Goal: Task Accomplishment & Management: Manage account settings

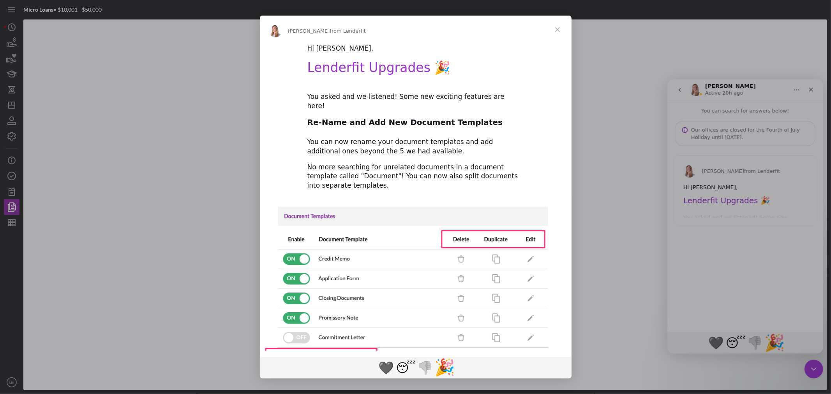
click at [556, 29] on span "Close" at bounding box center [557, 30] width 28 height 28
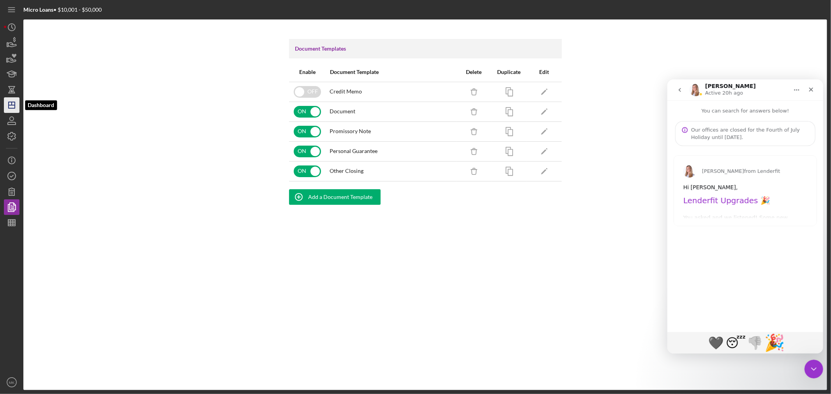
click at [14, 107] on icon "Icon/Dashboard" at bounding box center [11, 104] width 19 height 19
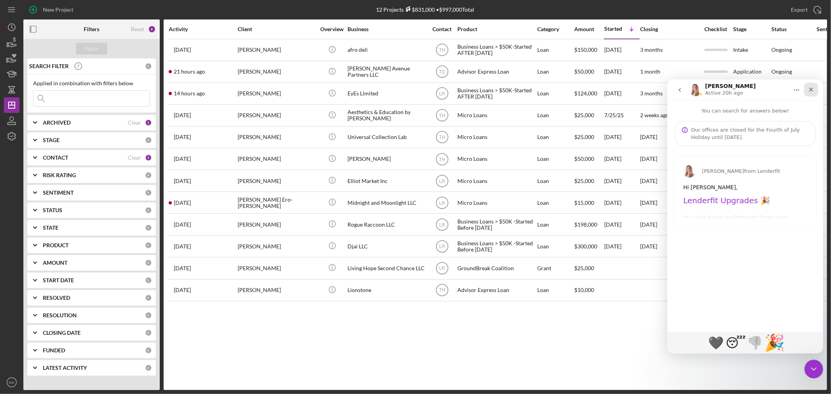
click at [812, 88] on icon "Close" at bounding box center [811, 89] width 6 height 6
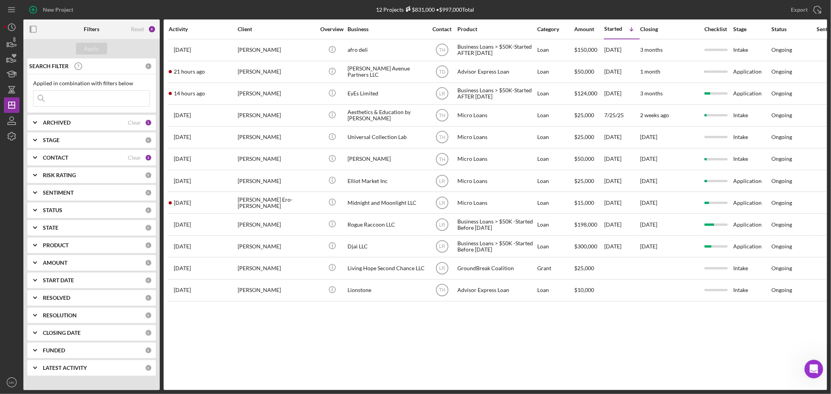
click at [50, 155] on b "CONTACT" at bounding box center [55, 158] width 25 height 6
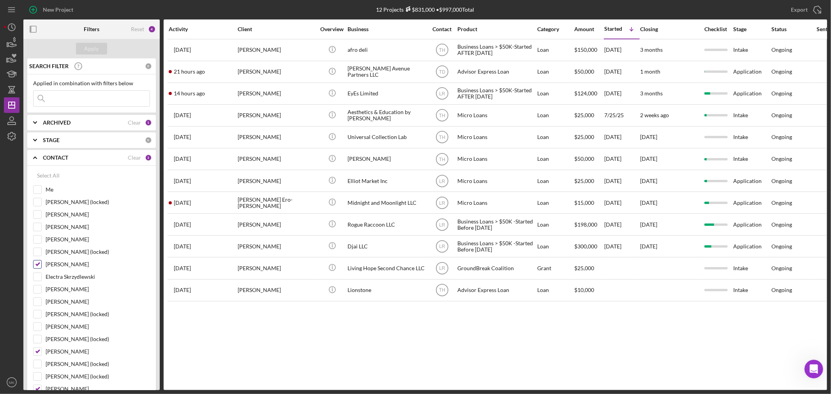
click at [37, 265] on input "[PERSON_NAME]" at bounding box center [38, 265] width 8 height 8
checkbox input "false"
click at [39, 352] on input "[PERSON_NAME]" at bounding box center [38, 352] width 8 height 8
checkbox input "false"
click at [37, 240] on input "[PERSON_NAME]" at bounding box center [38, 240] width 8 height 8
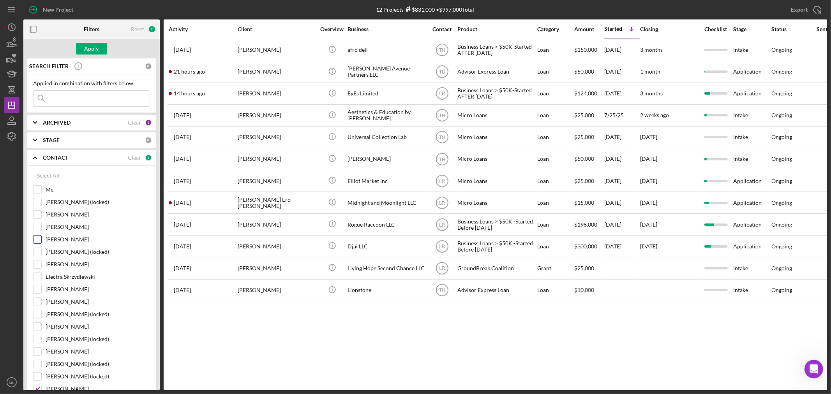
checkbox input "true"
click at [91, 47] on div "Apply" at bounding box center [92, 49] width 14 height 12
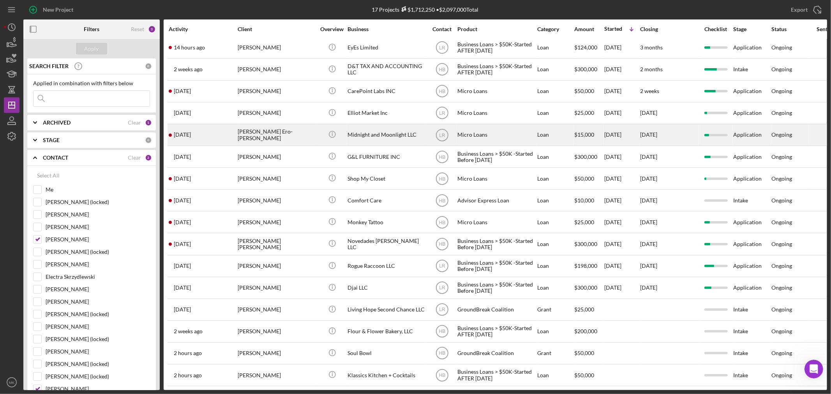
scroll to position [36, 0]
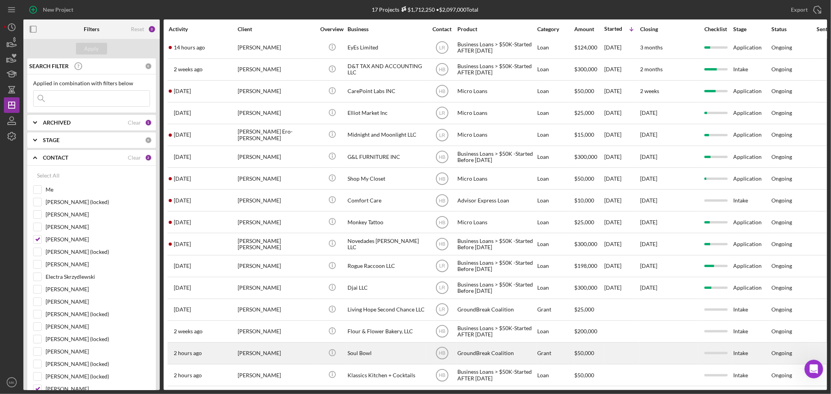
click at [272, 345] on div "[PERSON_NAME]" at bounding box center [277, 353] width 78 height 21
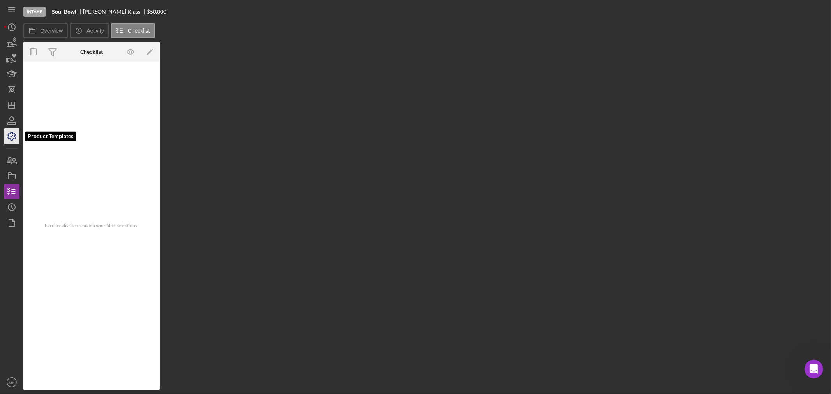
click at [11, 137] on polyline "button" at bounding box center [12, 136] width 2 height 1
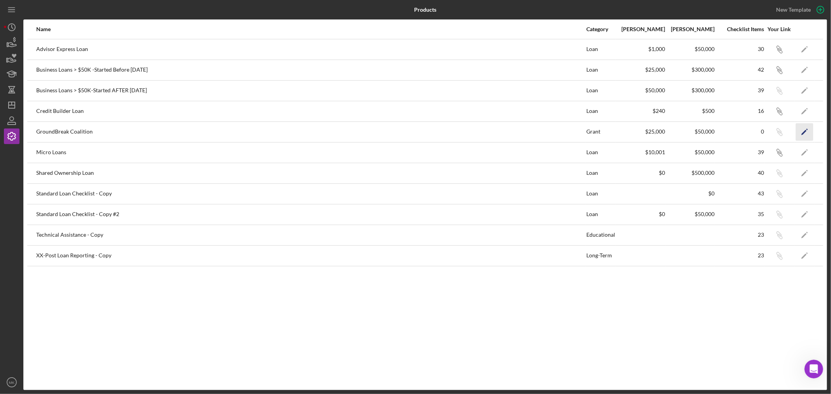
click at [805, 131] on polygon "button" at bounding box center [803, 132] width 5 height 5
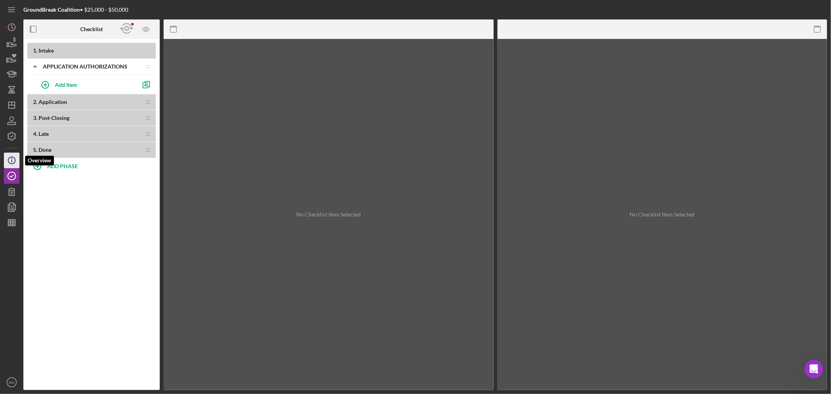
click at [14, 160] on icon "Icon/Info" at bounding box center [11, 160] width 19 height 19
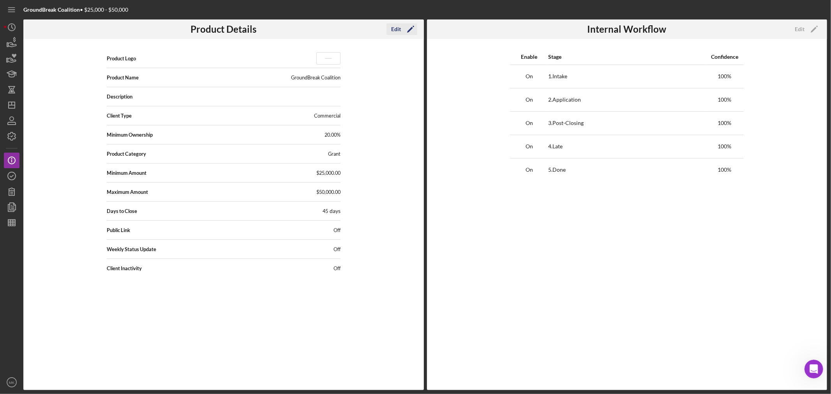
click at [397, 28] on div "Edit" at bounding box center [396, 29] width 10 height 12
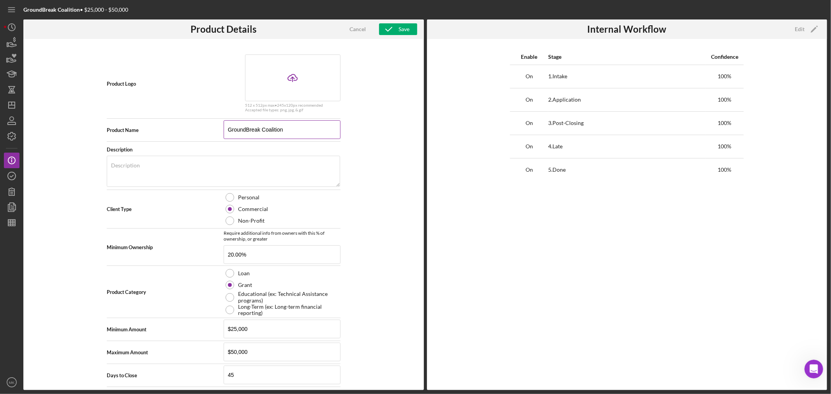
click at [290, 129] on input "GroundBreak Coalition" at bounding box center [282, 129] width 117 height 19
type input "GroundBreak Coalition-Not Ready to Use"
click at [400, 30] on div "Save" at bounding box center [404, 29] width 11 height 12
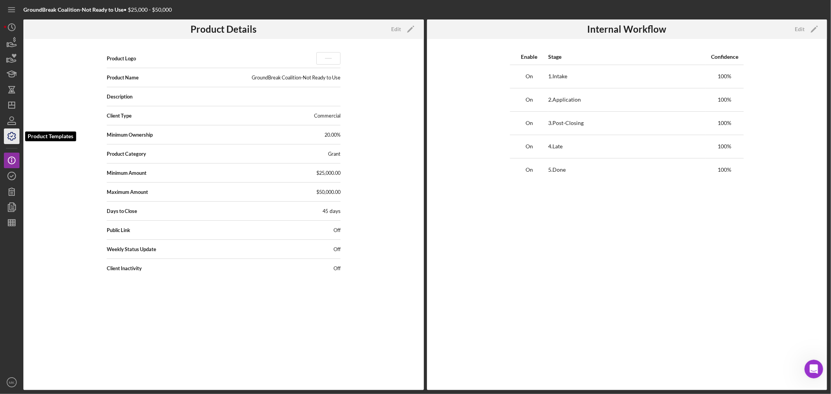
click at [13, 136] on icon "button" at bounding box center [11, 136] width 19 height 19
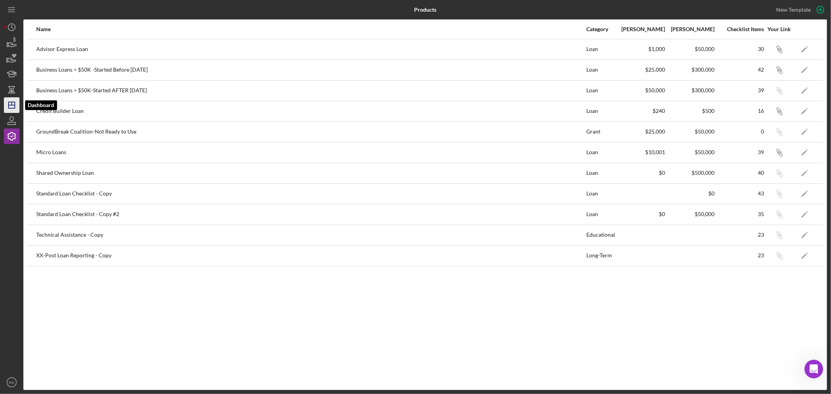
click at [12, 106] on icon "Icon/Dashboard" at bounding box center [11, 104] width 19 height 19
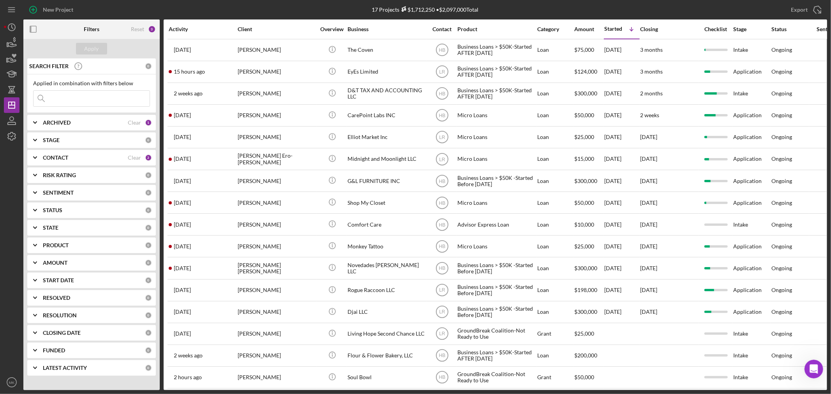
click at [97, 157] on div "CONTACT" at bounding box center [85, 158] width 85 height 6
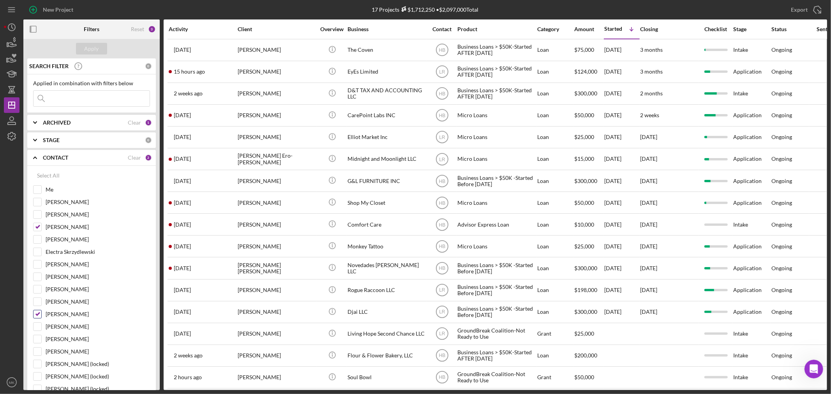
click at [37, 315] on input "[PERSON_NAME]" at bounding box center [38, 315] width 8 height 8
checkbox input "false"
click at [39, 229] on input "[PERSON_NAME]" at bounding box center [38, 227] width 8 height 8
checkbox input "false"
click at [37, 201] on input "[PERSON_NAME]" at bounding box center [38, 202] width 8 height 8
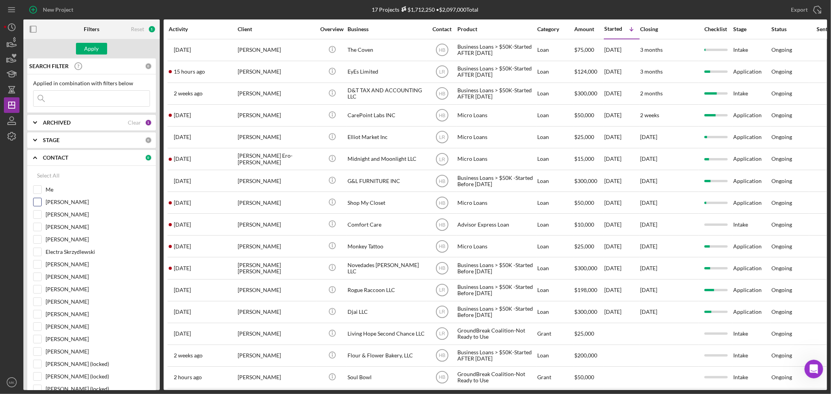
checkbox input "true"
click at [95, 47] on div "Apply" at bounding box center [92, 49] width 14 height 12
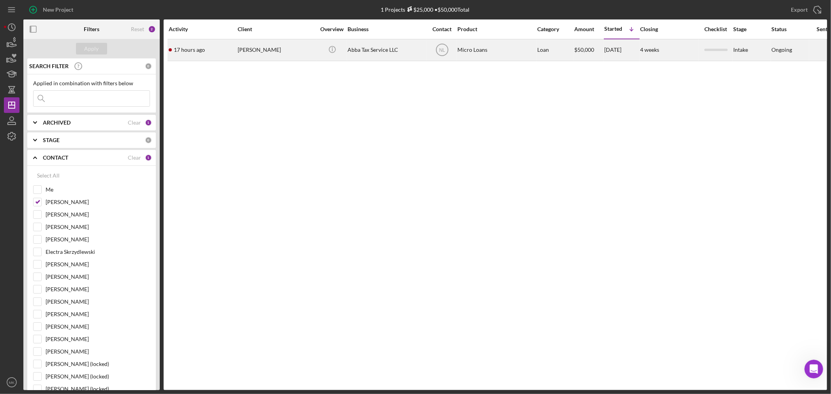
click at [271, 49] on div "[PERSON_NAME]" at bounding box center [277, 50] width 78 height 21
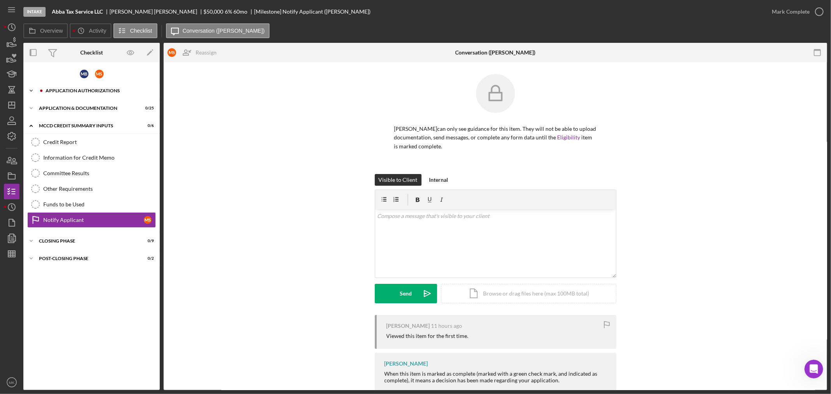
click at [30, 87] on icon "Icon/Expander" at bounding box center [31, 91] width 16 height 16
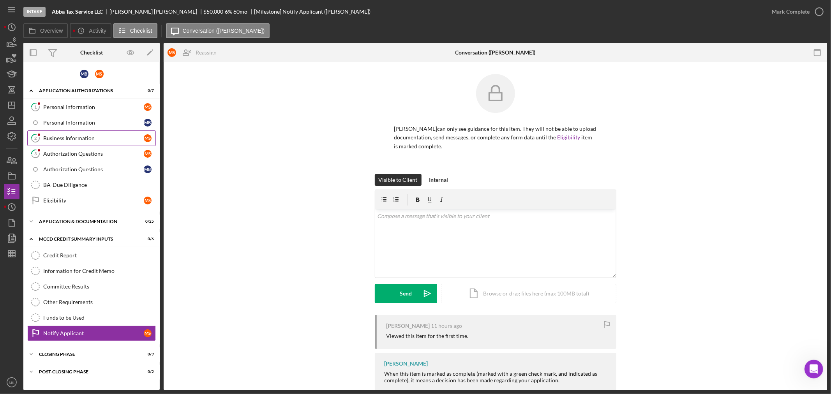
click at [88, 137] on div "Business Information" at bounding box center [93, 138] width 101 height 6
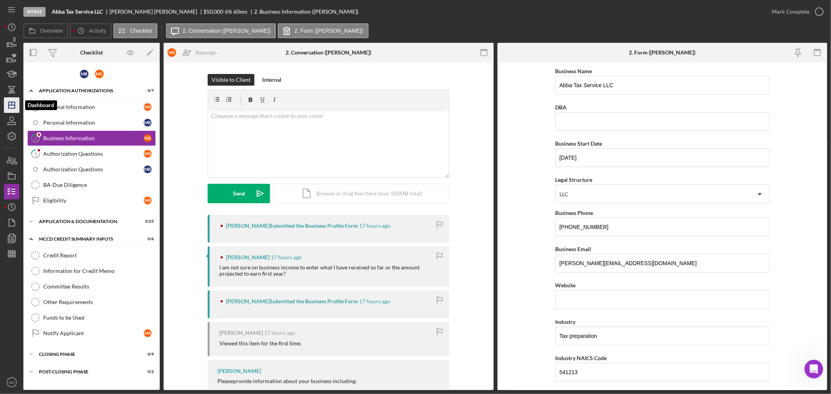
click at [12, 107] on icon "Icon/Dashboard" at bounding box center [11, 104] width 19 height 19
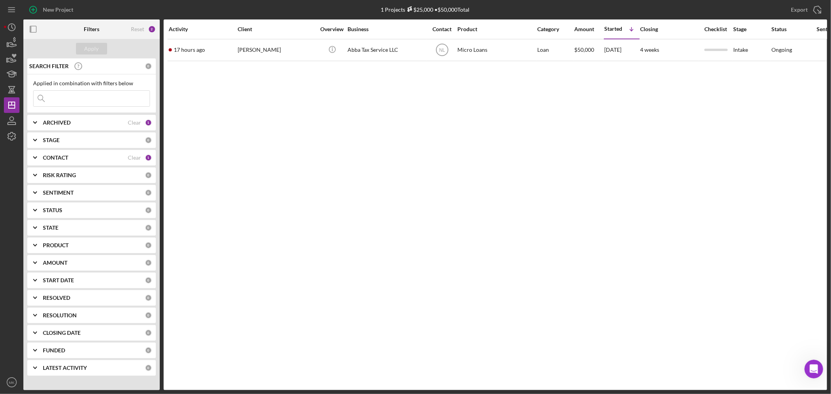
click at [36, 156] on icon "Icon/Expander" at bounding box center [34, 157] width 19 height 19
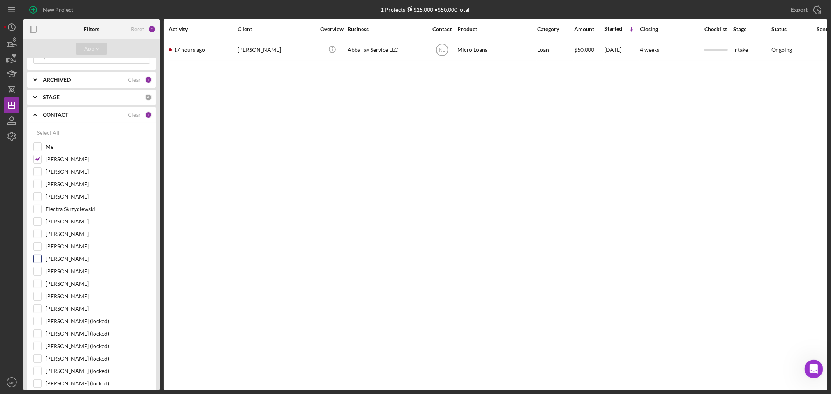
scroll to position [43, 0]
click at [37, 184] on input "[PERSON_NAME]" at bounding box center [38, 184] width 8 height 8
checkbox input "true"
click at [96, 48] on div "Apply" at bounding box center [92, 49] width 14 height 12
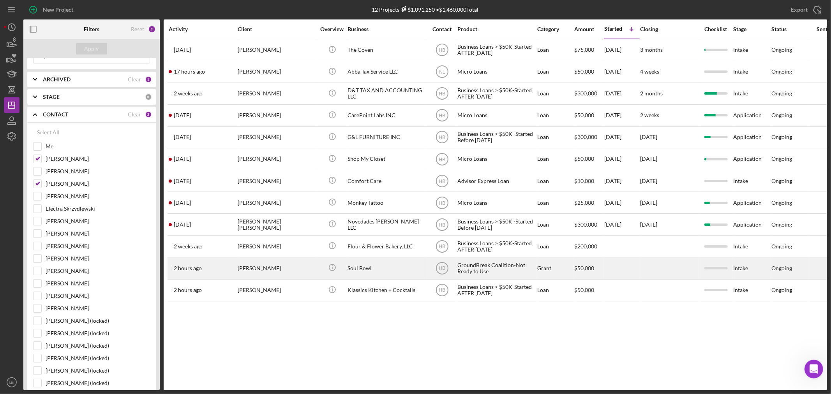
click at [369, 270] on div "Soul Bowl" at bounding box center [387, 268] width 78 height 21
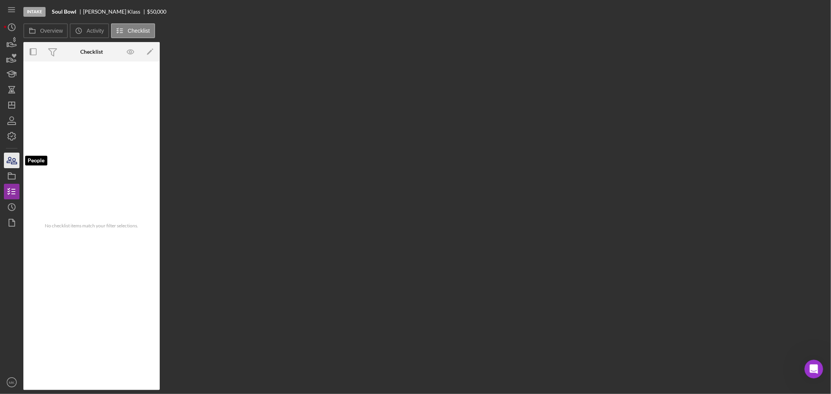
click at [13, 162] on icon "button" at bounding box center [13, 161] width 5 height 5
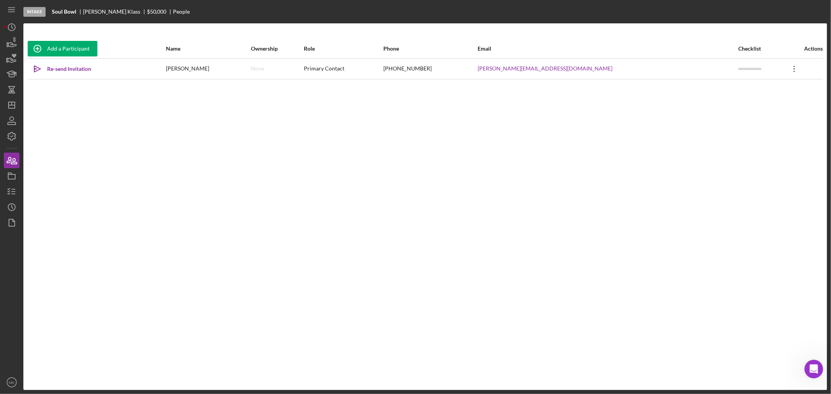
click at [794, 69] on icon at bounding box center [794, 69] width 1 height 6
click at [736, 87] on div "Icon/Edit Edit" at bounding box center [748, 89] width 86 height 16
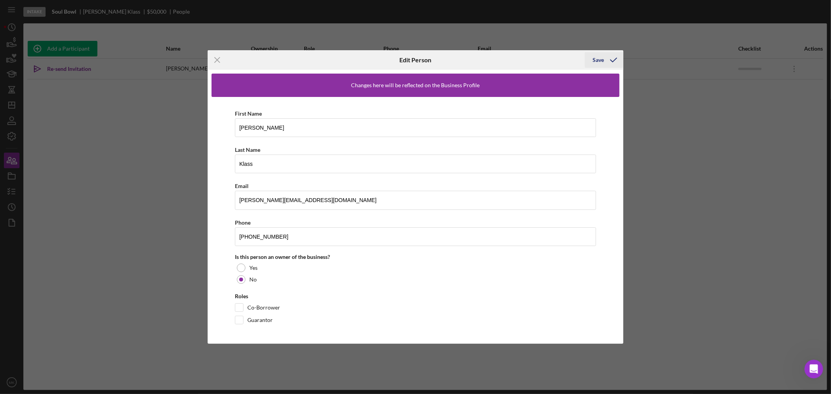
click at [601, 59] on div "Save" at bounding box center [598, 60] width 11 height 16
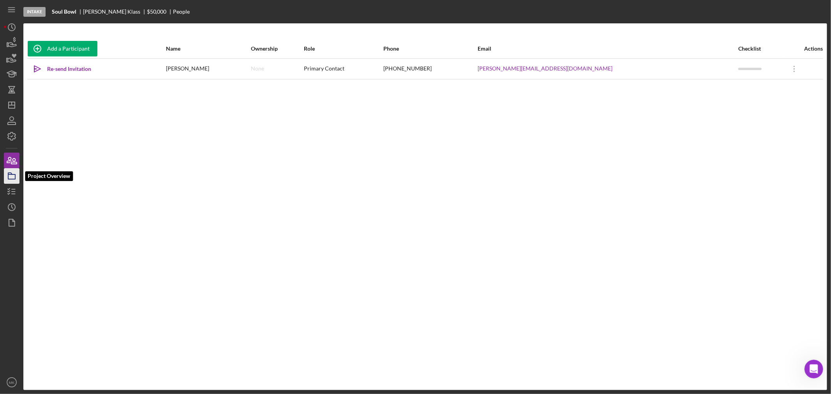
click at [13, 176] on icon "button" at bounding box center [11, 175] width 19 height 19
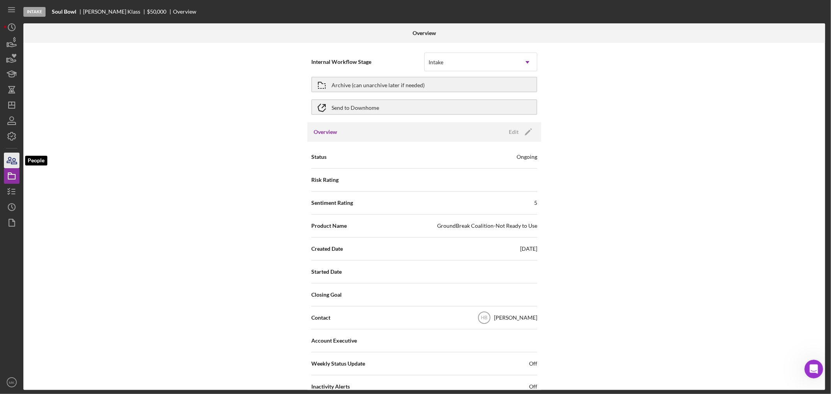
click at [14, 160] on icon "button" at bounding box center [11, 160] width 19 height 19
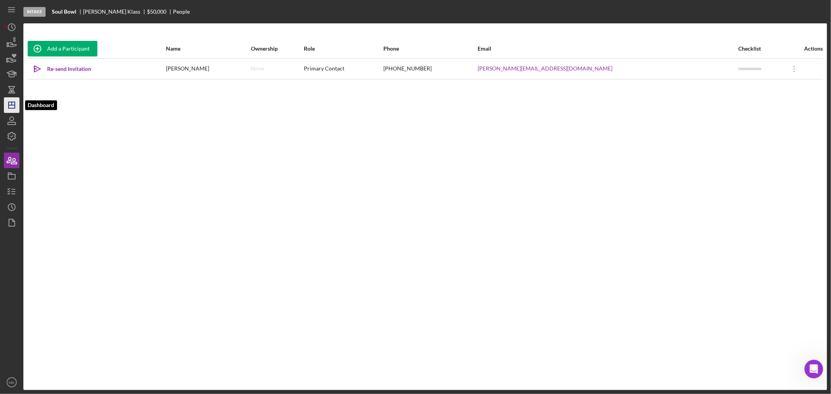
click at [12, 107] on icon "Icon/Dashboard" at bounding box center [11, 104] width 19 height 19
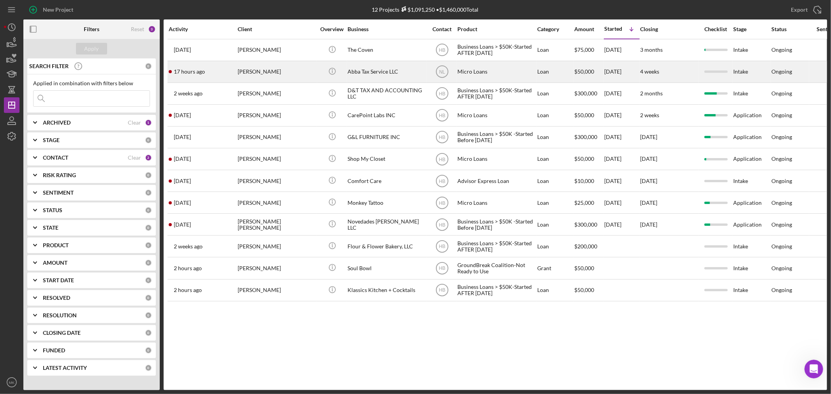
click at [388, 69] on div "Abba Tax Service LLC" at bounding box center [387, 72] width 78 height 21
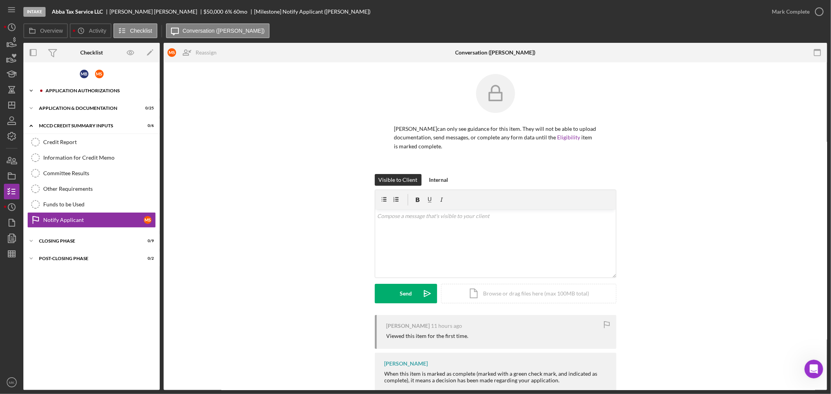
click at [29, 87] on icon "Icon/Expander" at bounding box center [31, 91] width 16 height 16
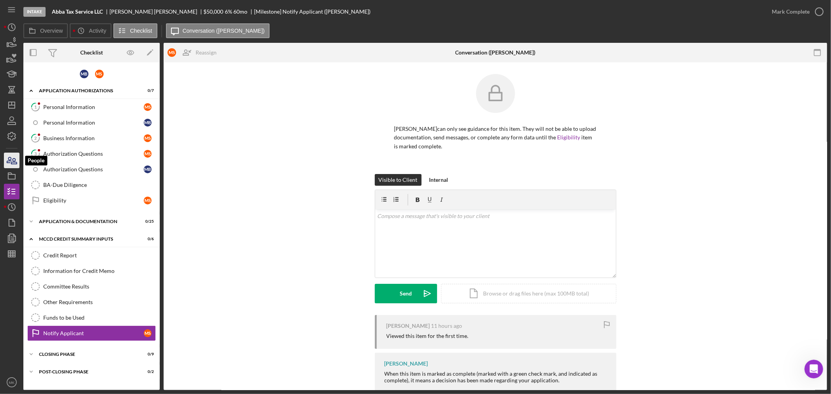
click at [12, 161] on icon "button" at bounding box center [11, 160] width 19 height 19
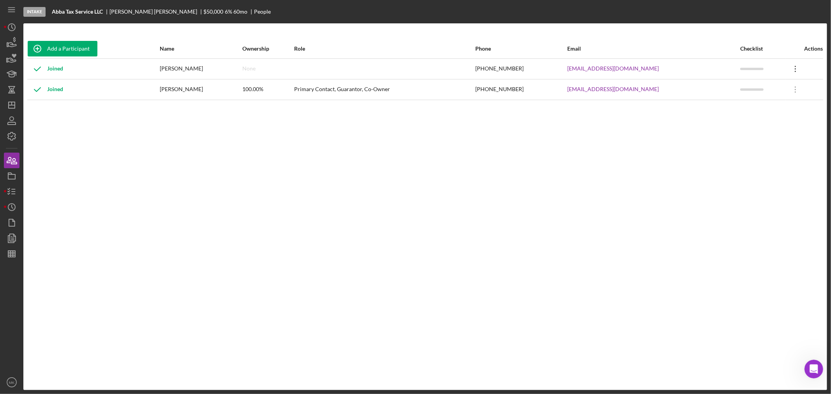
click at [793, 69] on icon "Icon/Overflow" at bounding box center [795, 68] width 19 height 19
click at [761, 87] on div "Icon/Edit Edit" at bounding box center [758, 89] width 86 height 16
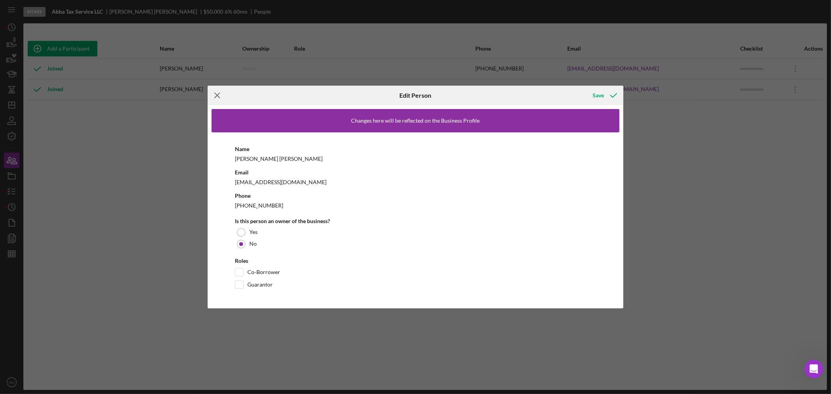
click at [217, 93] on icon "Icon/Menu Close" at bounding box center [217, 95] width 19 height 19
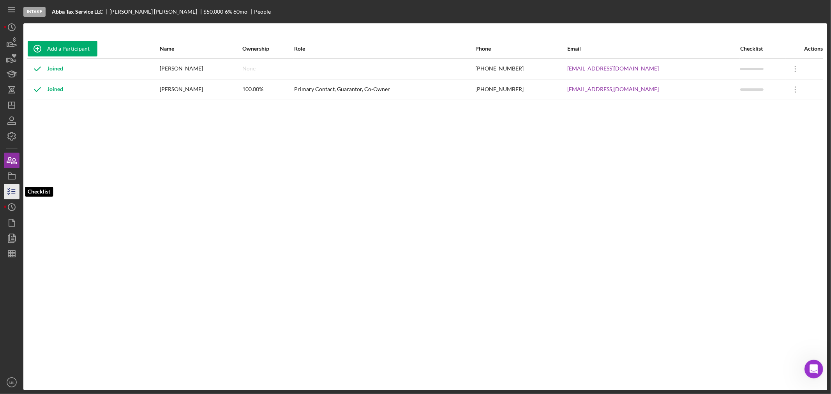
click at [14, 192] on line "button" at bounding box center [14, 192] width 4 height 0
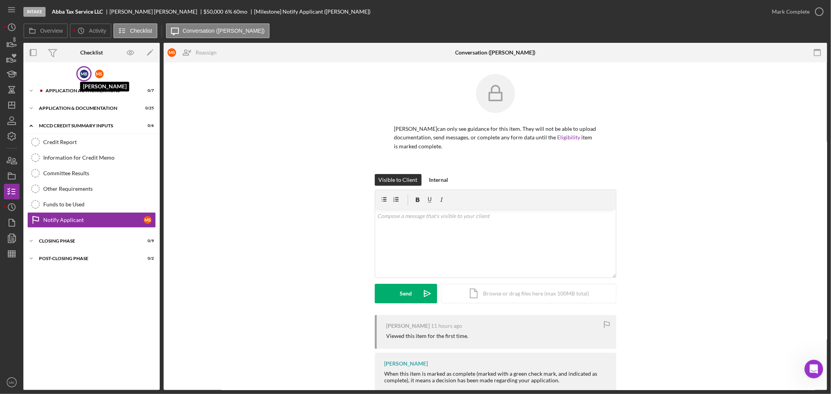
click at [84, 72] on div "M B" at bounding box center [84, 74] width 9 height 9
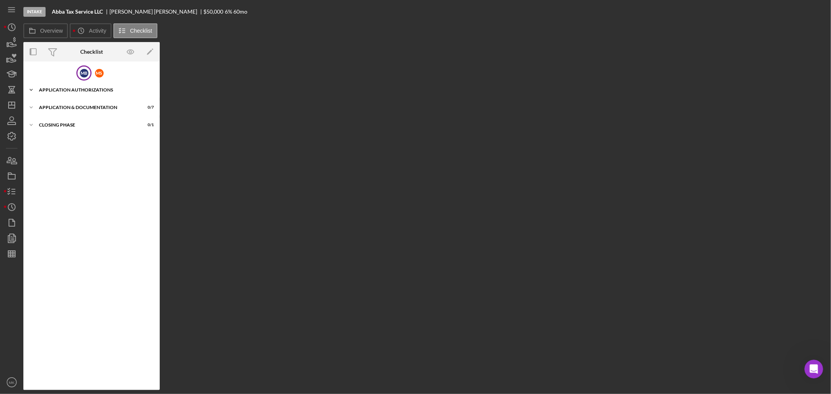
click at [30, 88] on icon "Icon/Expander" at bounding box center [31, 90] width 16 height 16
click at [32, 90] on polyline at bounding box center [31, 90] width 2 height 2
click at [812, 367] on icon "Open Intercom Messenger" at bounding box center [812, 368] width 13 height 13
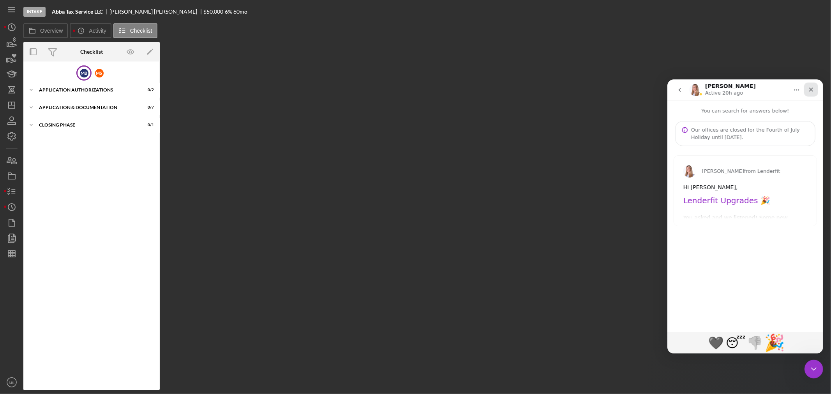
click at [812, 90] on icon "Close" at bounding box center [811, 89] width 6 height 6
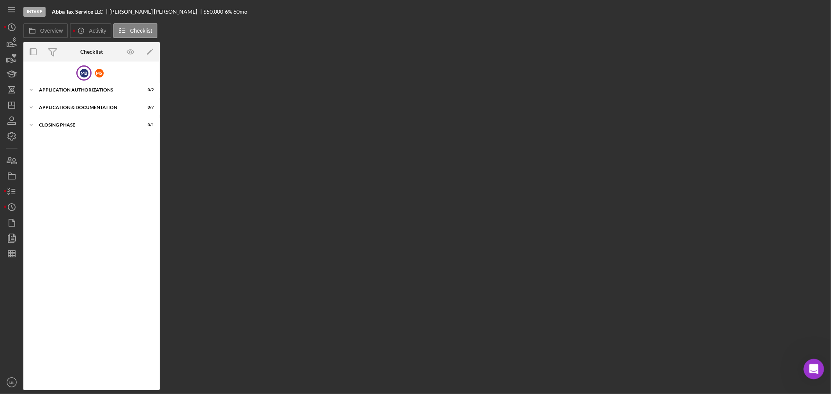
click at [810, 364] on icon "Open Intercom Messenger" at bounding box center [812, 368] width 13 height 13
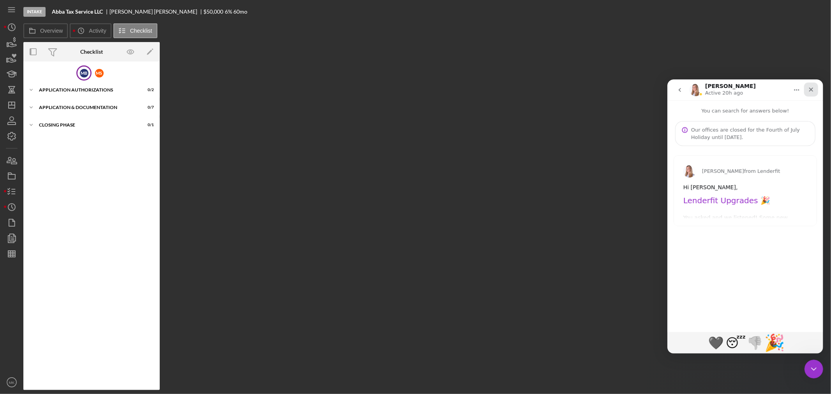
click at [812, 88] on icon "Close" at bounding box center [811, 89] width 4 height 4
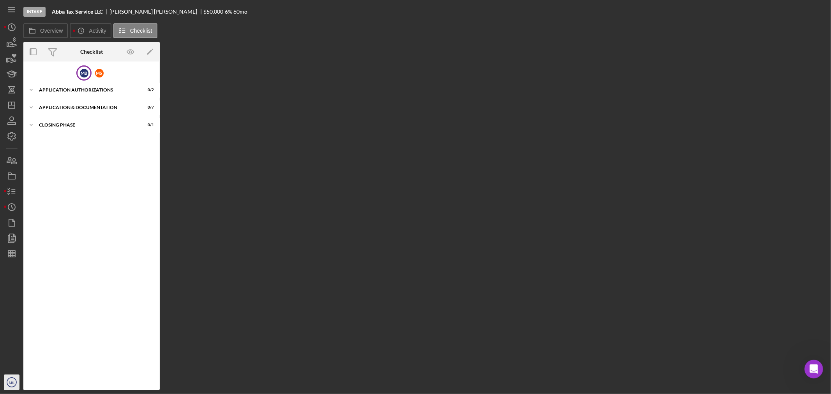
click at [11, 384] on text "MK" at bounding box center [12, 383] width 6 height 4
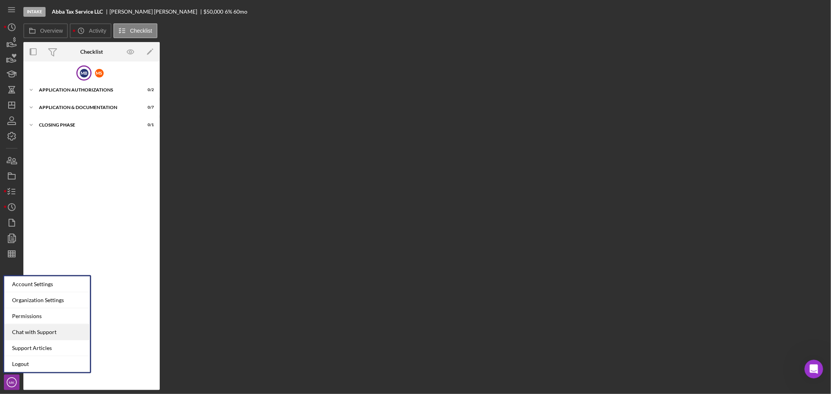
click at [51, 330] on div "Chat with Support" at bounding box center [47, 333] width 86 height 16
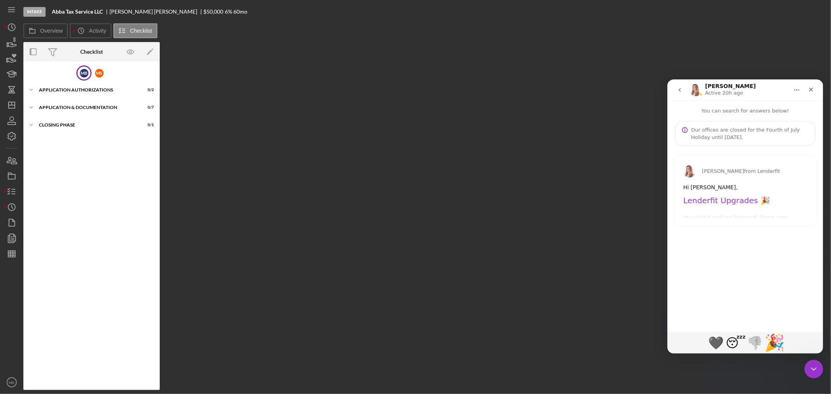
click at [680, 89] on icon "go back" at bounding box center [679, 89] width 6 height 6
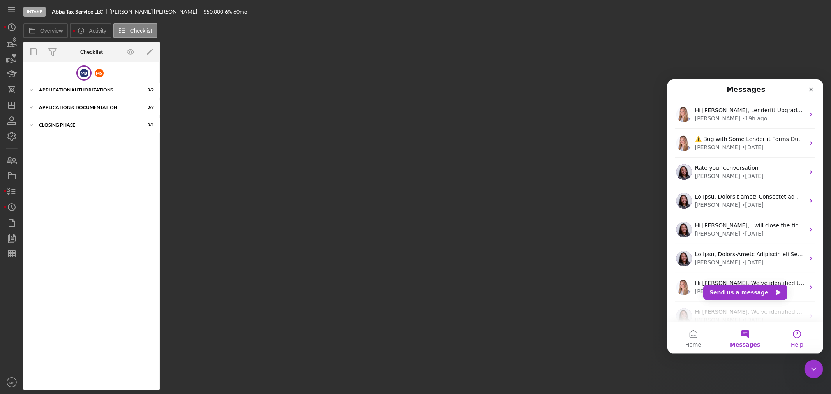
click at [799, 331] on button "Help" at bounding box center [797, 337] width 52 height 31
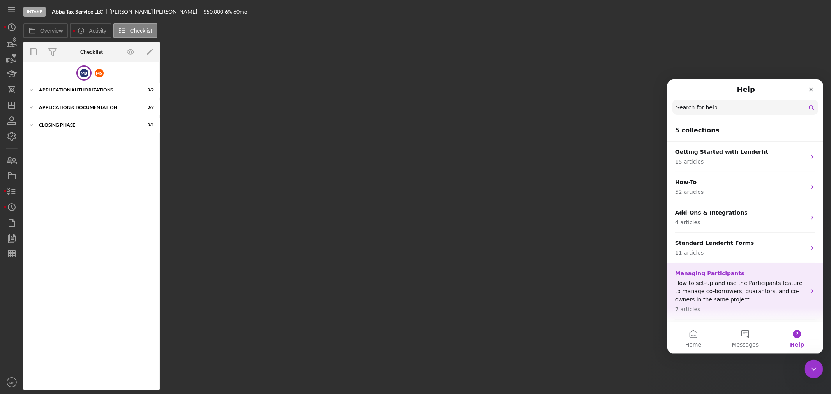
click at [723, 285] on p "How to set-up and use the Participants feature to manage co-borrowers, guaranto…" at bounding box center [740, 291] width 131 height 25
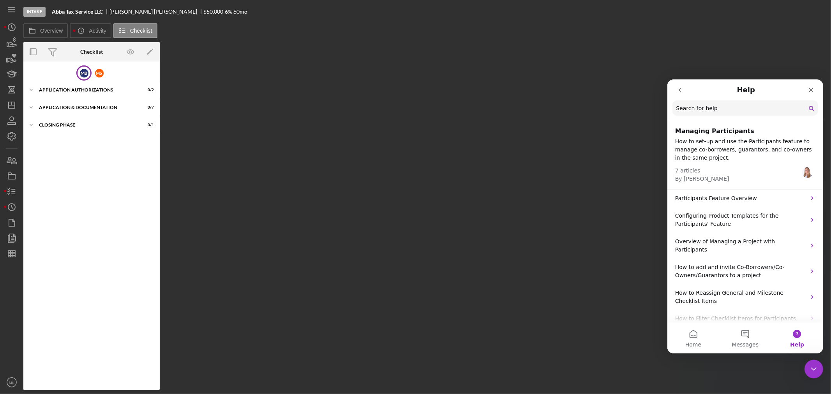
scroll to position [26, 0]
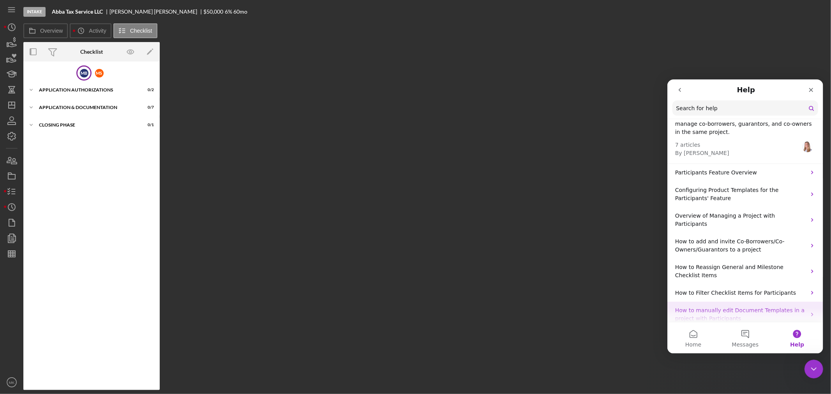
click at [757, 306] on p "How to manually edit Document Templates in a project with Participants" at bounding box center [740, 314] width 131 height 16
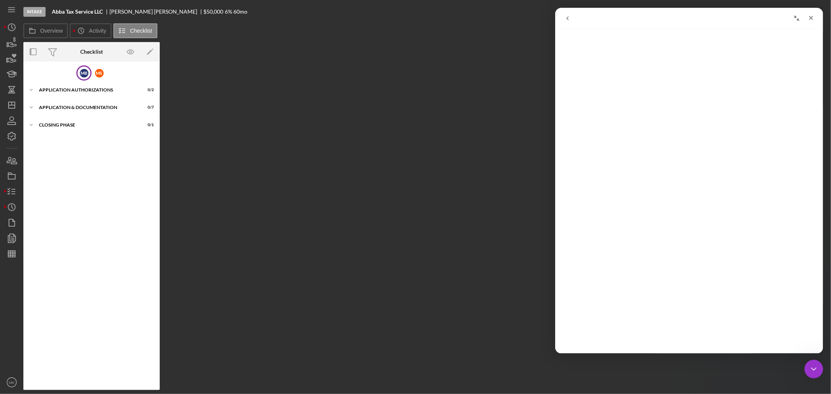
scroll to position [0, 0]
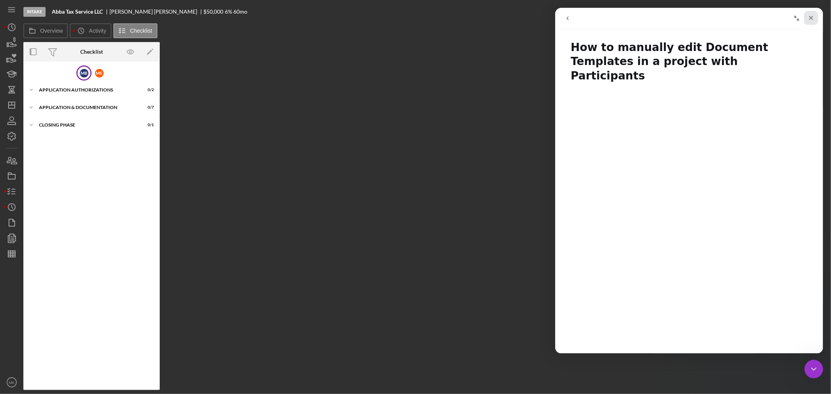
click at [811, 16] on icon "Close" at bounding box center [811, 18] width 6 height 6
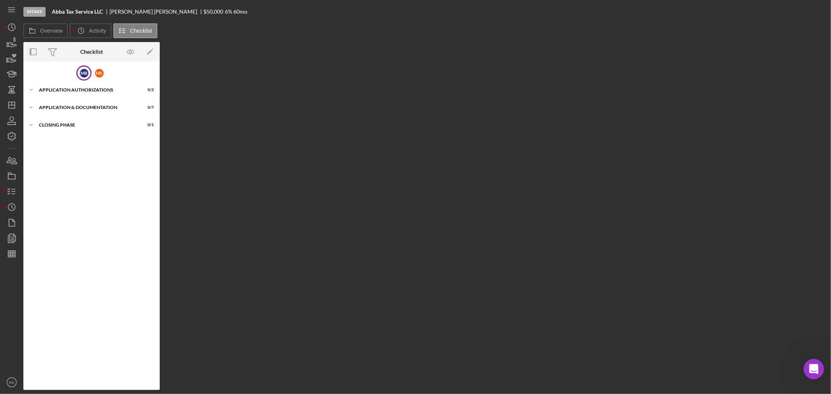
click at [811, 366] on icon "Open Intercom Messenger" at bounding box center [812, 368] width 13 height 13
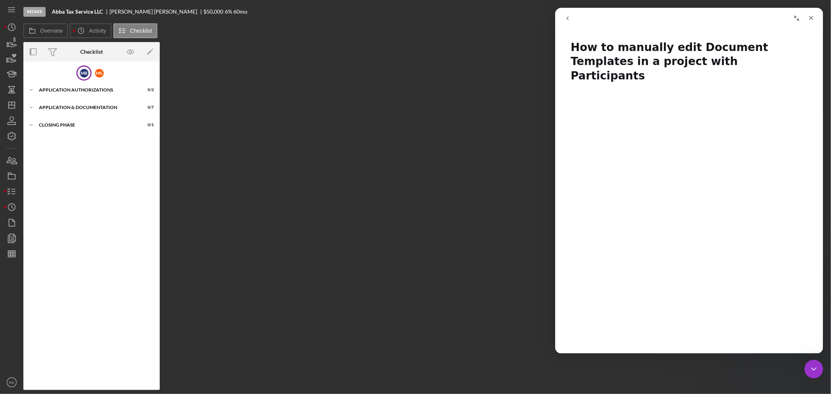
click at [569, 18] on icon "go back" at bounding box center [567, 18] width 6 height 6
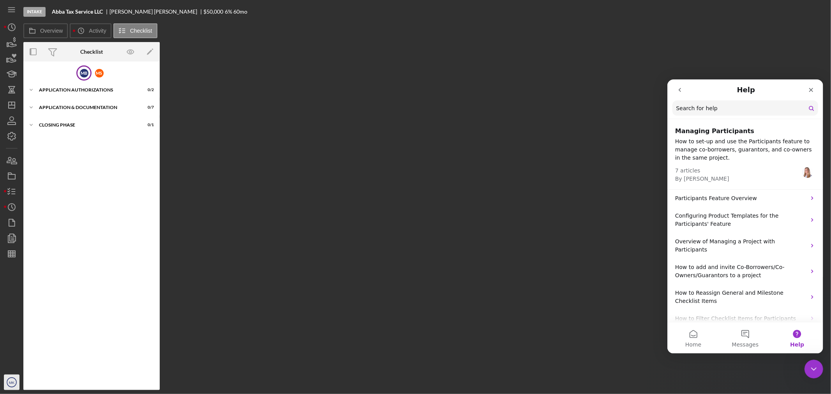
click at [10, 385] on text "MK" at bounding box center [12, 383] width 6 height 4
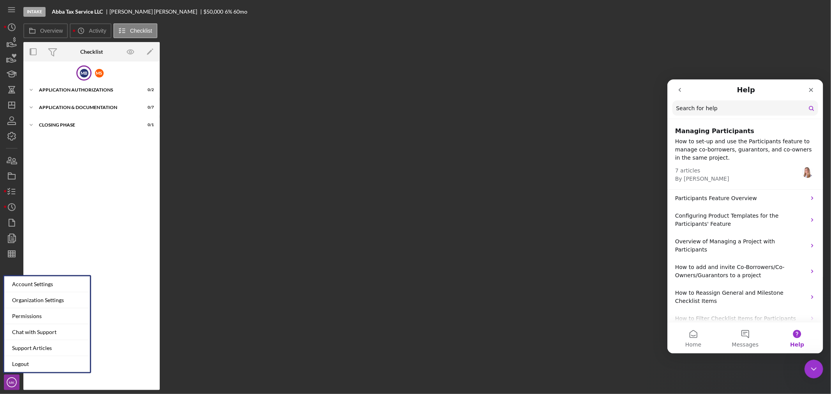
drag, startPoint x: 48, startPoint y: 350, endPoint x: 53, endPoint y: 346, distance: 6.7
click at [48, 350] on link "Support Articles" at bounding box center [47, 349] width 86 height 16
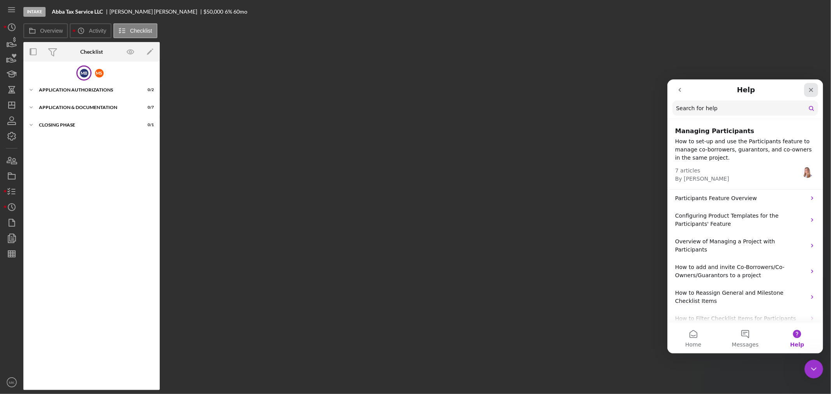
click at [811, 87] on icon "Close" at bounding box center [811, 89] width 6 height 6
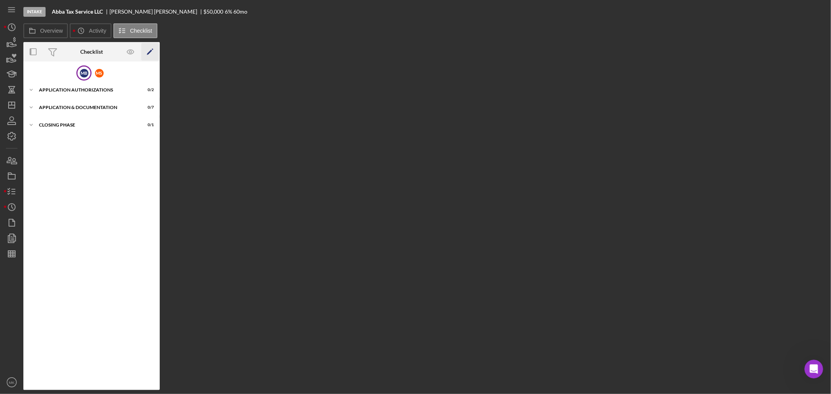
click at [153, 51] on icon "Icon/Edit" at bounding box center [150, 52] width 18 height 18
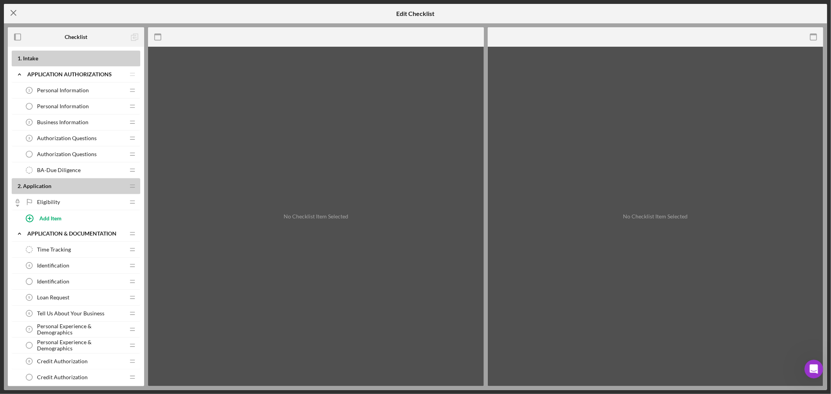
click at [13, 12] on icon "Icon/Menu Close" at bounding box center [13, 12] width 19 height 19
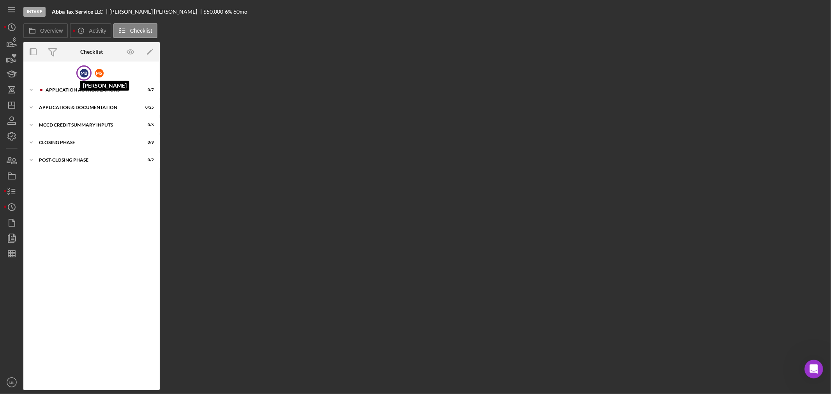
click at [84, 71] on div "M B" at bounding box center [84, 73] width 9 height 9
click at [30, 88] on icon "Icon/Expander" at bounding box center [31, 90] width 16 height 16
click at [32, 139] on icon "Icon/Expander" at bounding box center [31, 143] width 16 height 16
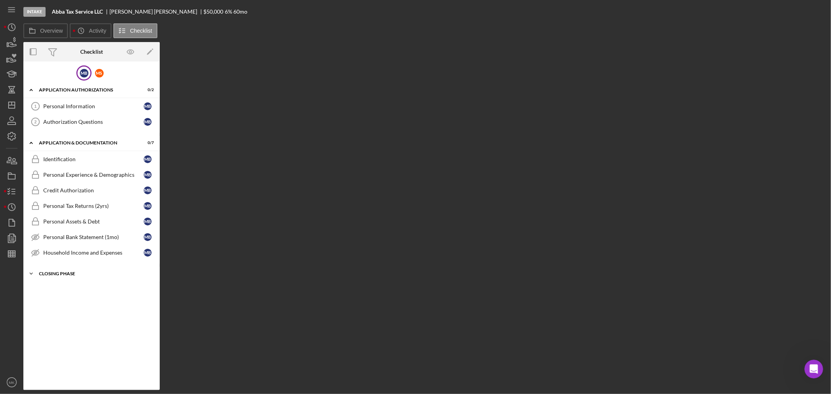
click at [31, 273] on icon "Icon/Expander" at bounding box center [31, 274] width 16 height 16
click at [98, 104] on div "Personal Information" at bounding box center [93, 106] width 101 height 6
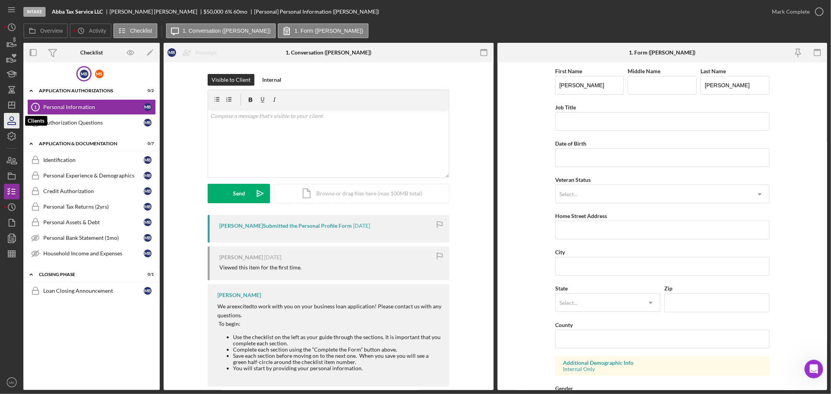
click at [13, 122] on icon "button" at bounding box center [12, 123] width 8 height 2
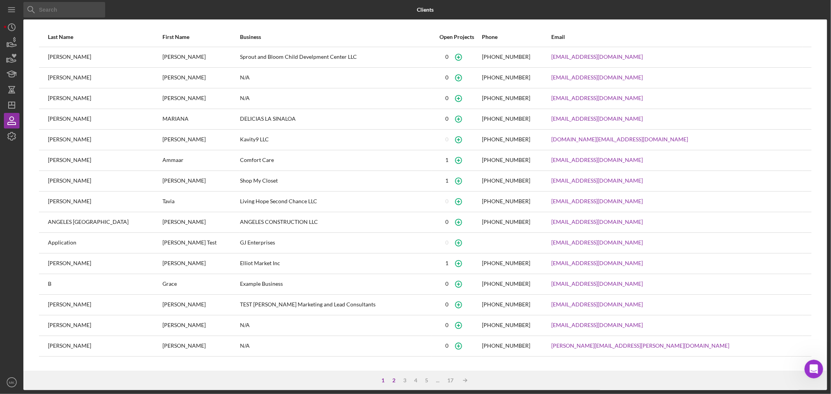
click at [395, 379] on div "2" at bounding box center [393, 381] width 11 height 6
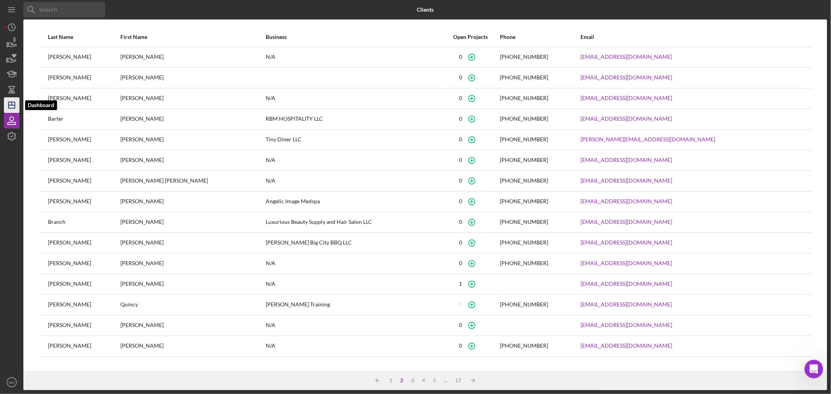
click at [14, 102] on icon "Icon/Dashboard" at bounding box center [11, 104] width 19 height 19
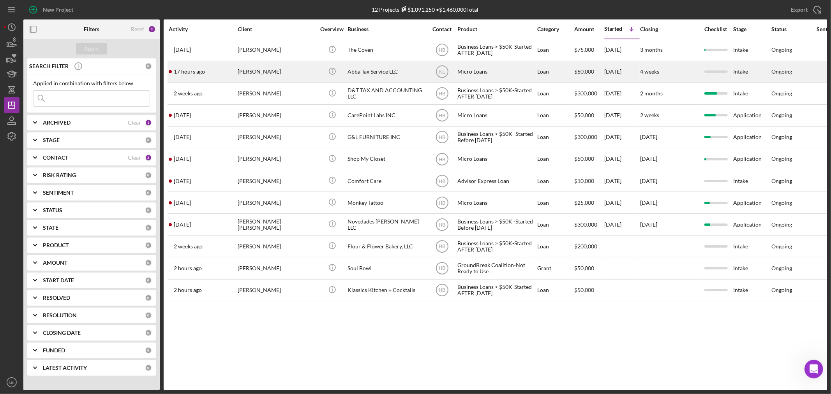
click at [282, 72] on div "[PERSON_NAME]" at bounding box center [277, 72] width 78 height 21
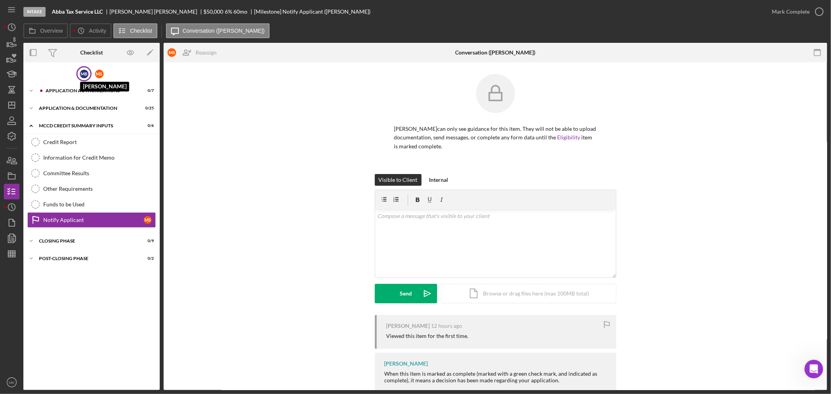
click at [83, 71] on div "M B" at bounding box center [84, 74] width 9 height 9
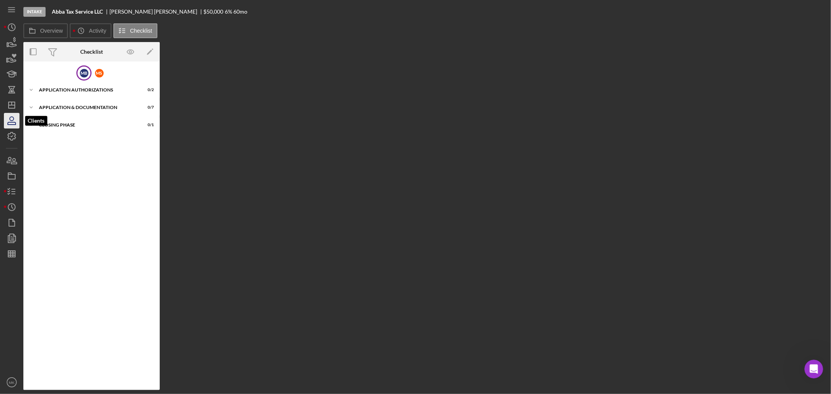
click at [12, 119] on icon "button" at bounding box center [11, 120] width 19 height 19
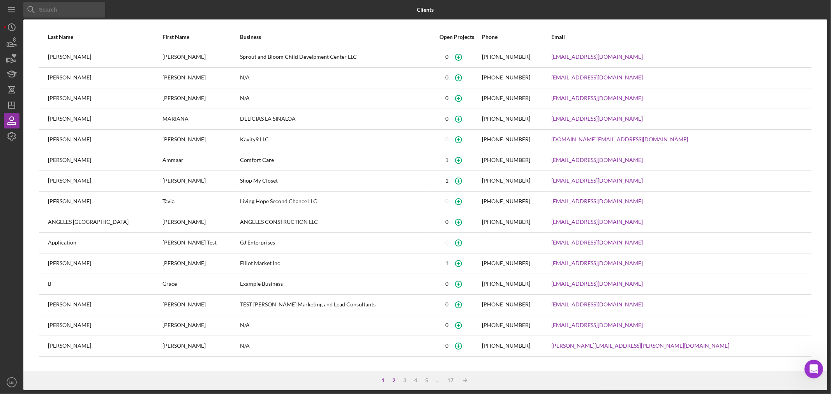
click at [394, 378] on div "2" at bounding box center [393, 381] width 11 height 6
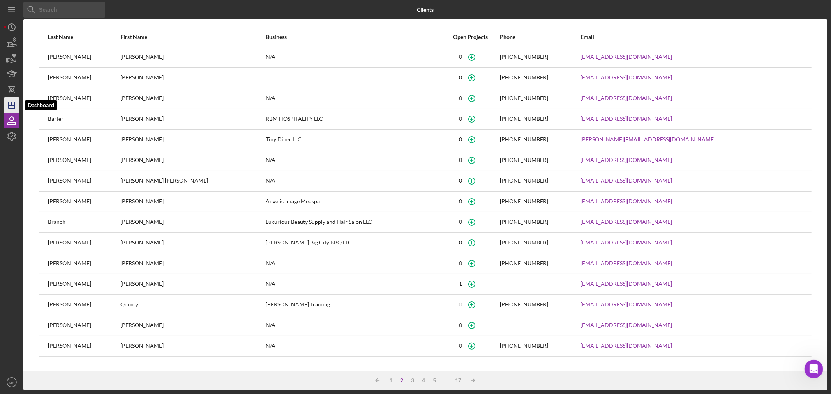
click at [13, 105] on line "button" at bounding box center [12, 105] width 6 height 0
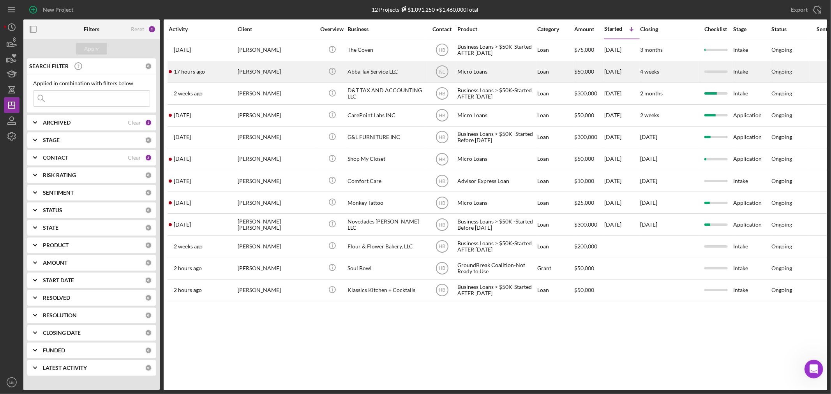
click at [289, 73] on div "[PERSON_NAME]" at bounding box center [277, 72] width 78 height 21
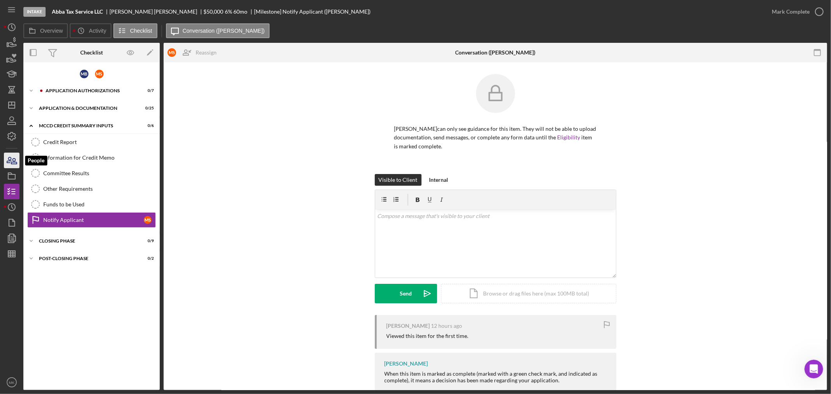
click at [11, 161] on icon "button" at bounding box center [9, 159] width 4 height 5
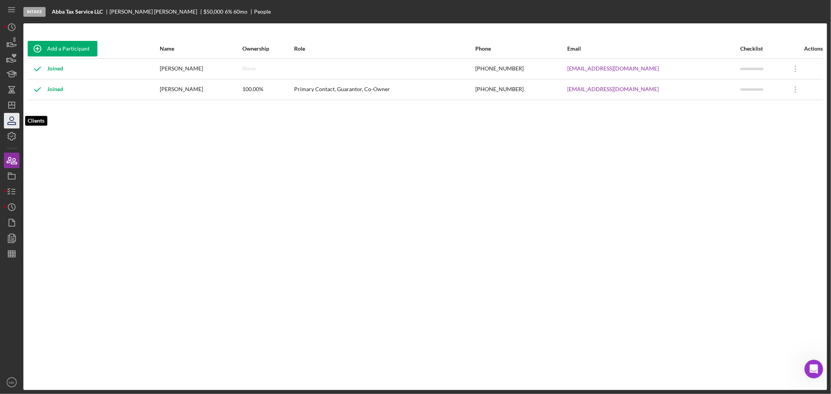
click at [14, 119] on icon "button" at bounding box center [12, 119] width 4 height 4
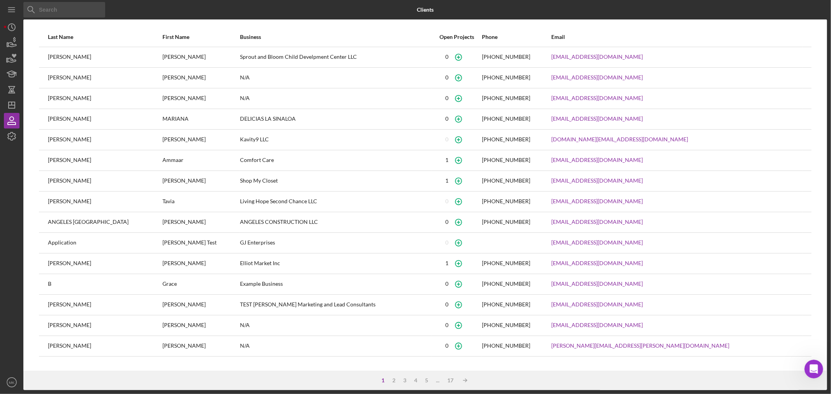
click at [65, 14] on input at bounding box center [64, 10] width 82 height 16
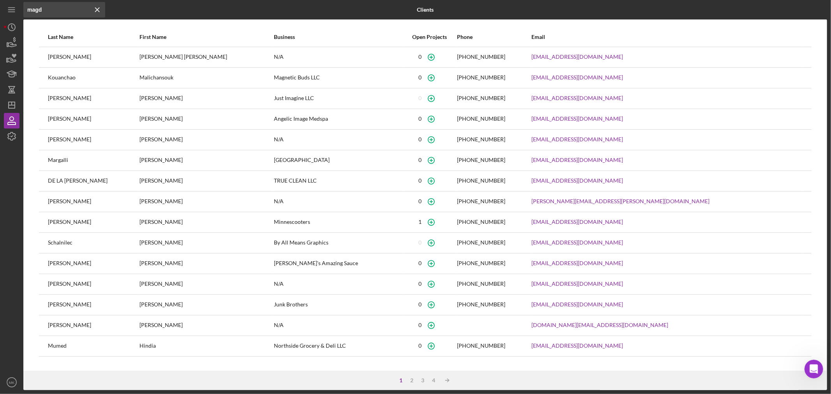
type input "[PERSON_NAME]"
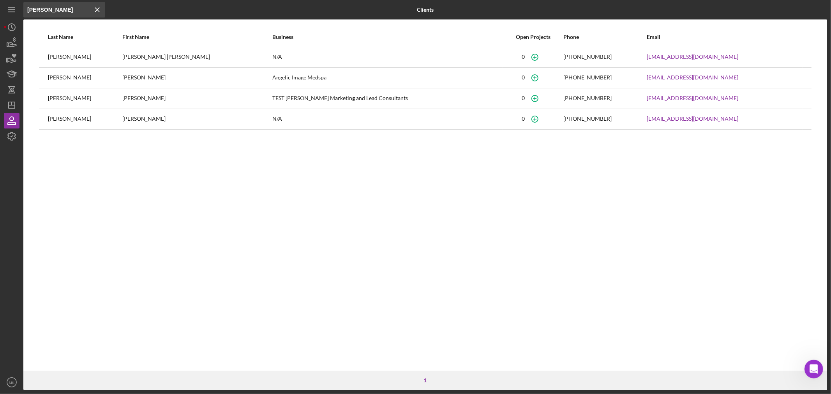
drag, startPoint x: 64, startPoint y: 11, endPoint x: 19, endPoint y: 7, distance: 44.9
click at [19, 7] on div "Icon/Menu Close [PERSON_NAME] Icon/Menu Close Clients Last Name First Name Busi…" at bounding box center [415, 195] width 823 height 390
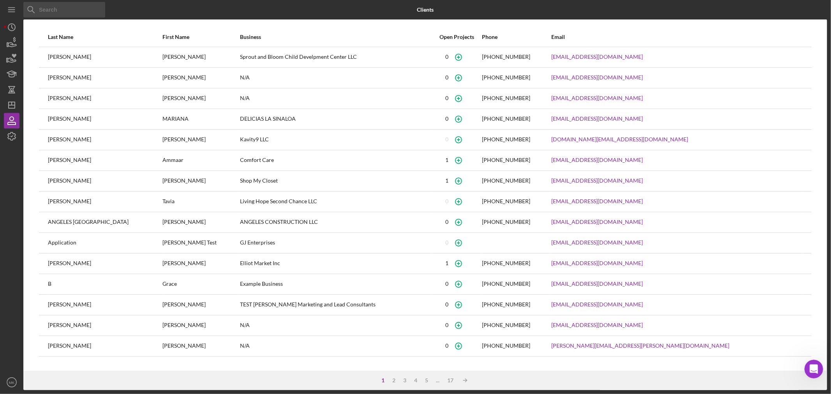
click at [134, 10] on div "Icon/Menu Close" at bounding box center [157, 9] width 268 height 19
click at [240, 35] on div "Business" at bounding box center [335, 37] width 191 height 6
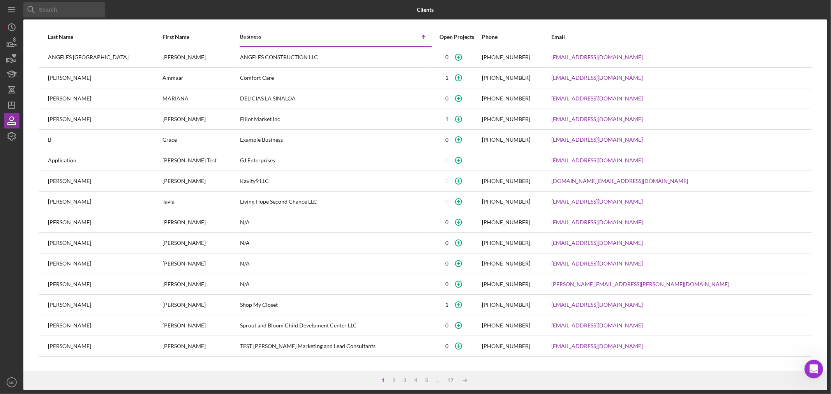
click at [425, 36] on polyline at bounding box center [423, 36] width 3 height 2
click at [186, 39] on div "First Name" at bounding box center [201, 37] width 77 height 6
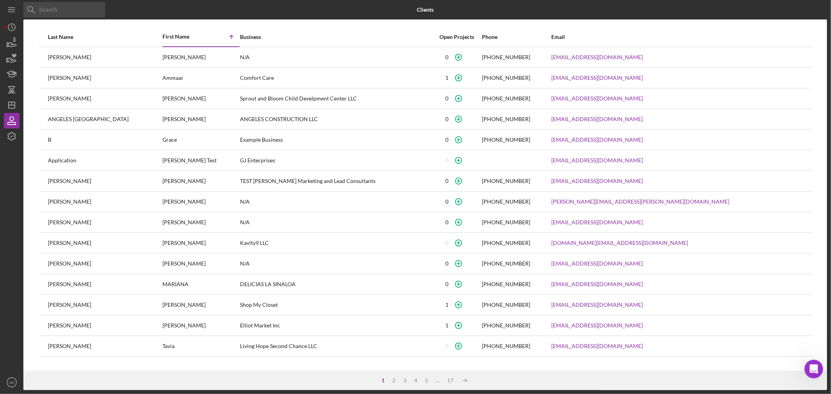
click at [67, 35] on div "Last Name" at bounding box center [105, 37] width 114 height 6
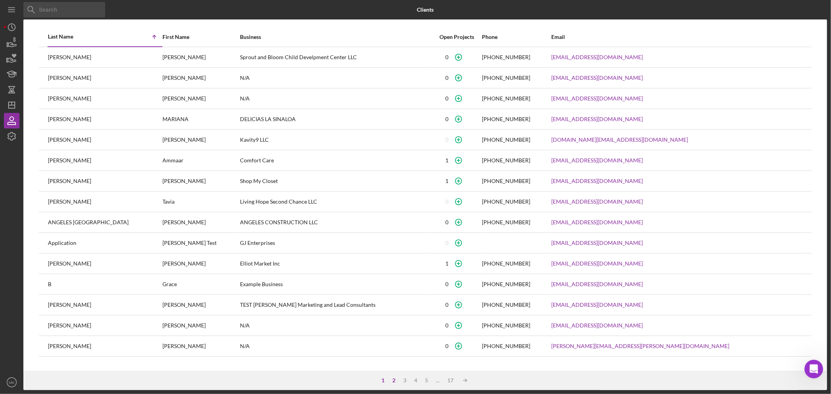
click at [392, 378] on div "2" at bounding box center [393, 381] width 11 height 6
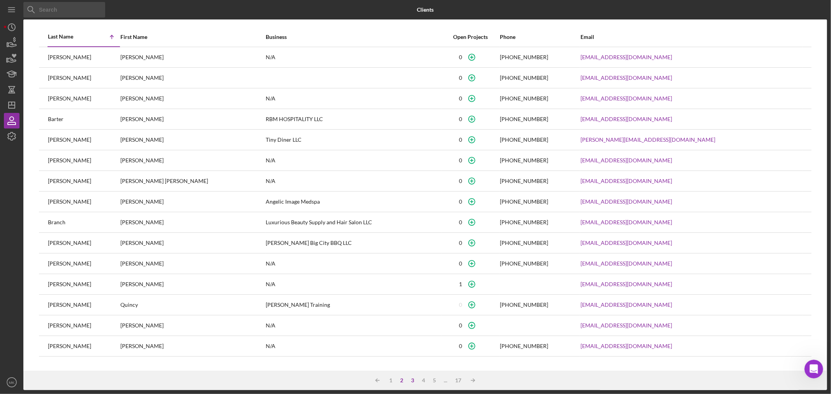
click at [415, 380] on div "3" at bounding box center [412, 381] width 11 height 6
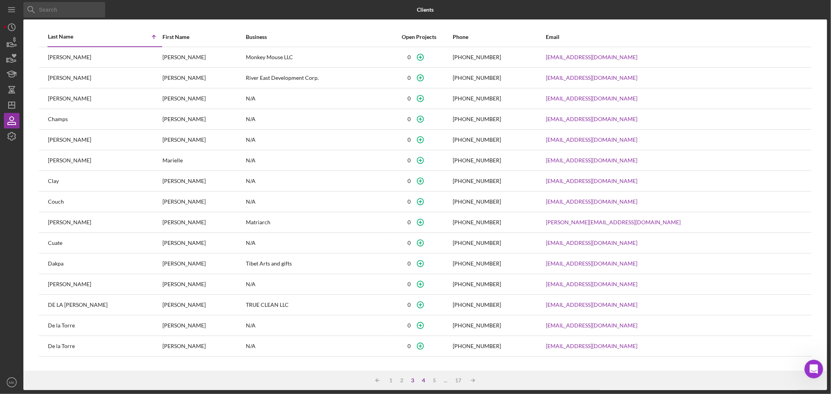
click at [423, 378] on div "4" at bounding box center [423, 381] width 11 height 6
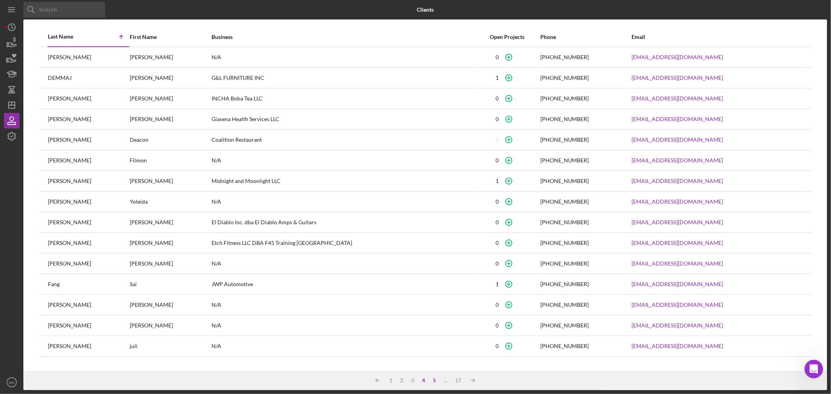
click at [433, 378] on div "5" at bounding box center [434, 381] width 11 height 6
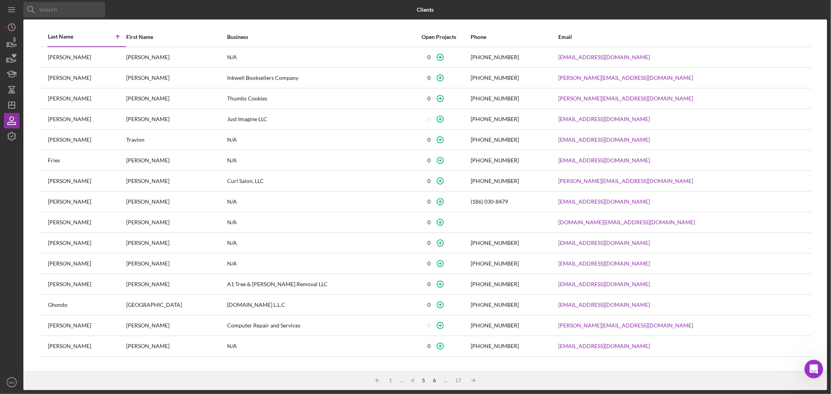
click at [436, 379] on div "6" at bounding box center [434, 381] width 11 height 6
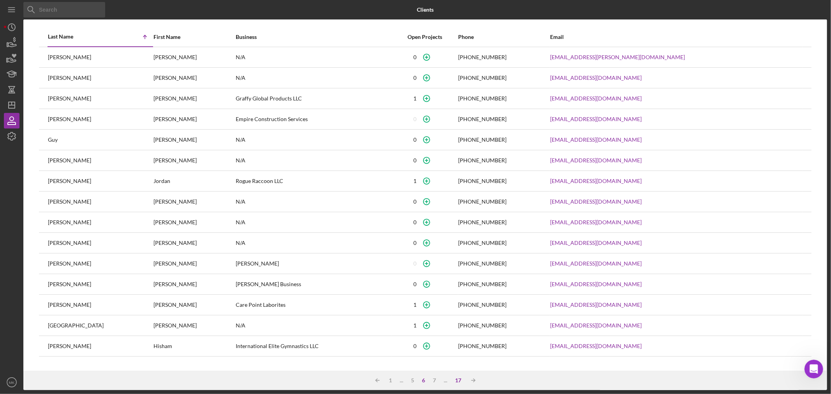
click at [459, 378] on div "17" at bounding box center [459, 381] width 14 height 6
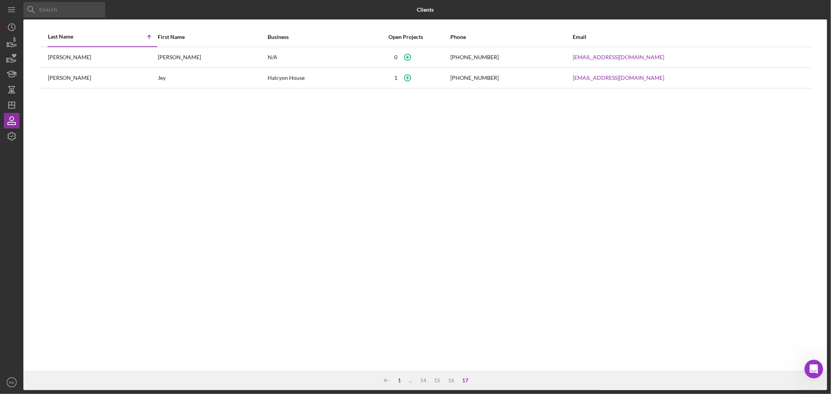
click at [400, 378] on div "1" at bounding box center [399, 381] width 11 height 6
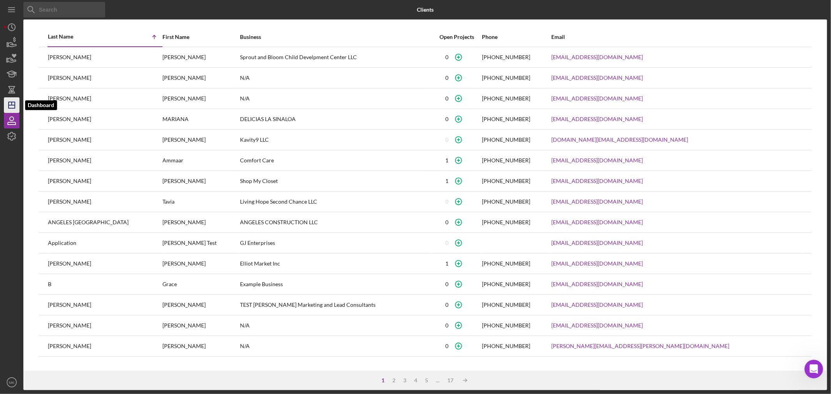
click at [12, 104] on icon "Icon/Dashboard" at bounding box center [11, 104] width 19 height 19
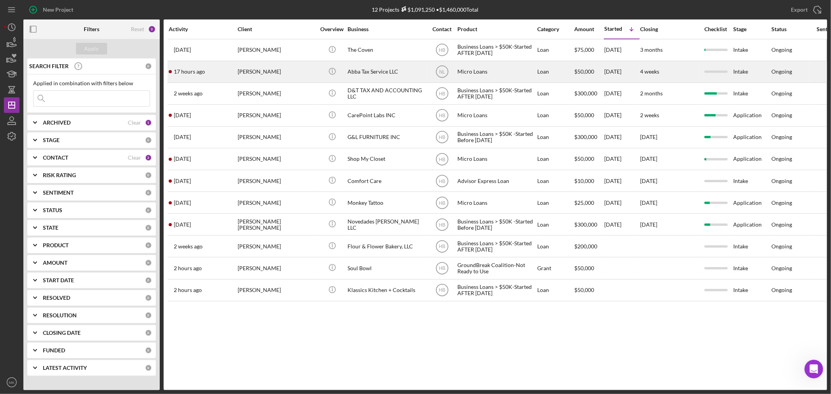
click at [253, 72] on div "[PERSON_NAME]" at bounding box center [277, 72] width 78 height 21
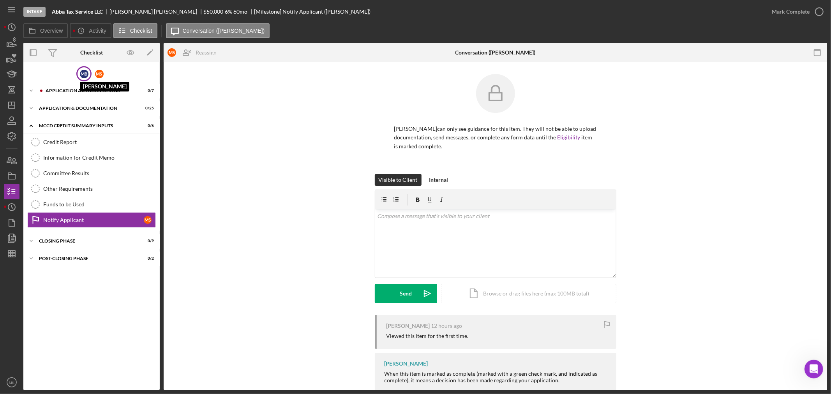
click at [83, 72] on div "M B" at bounding box center [84, 74] width 9 height 9
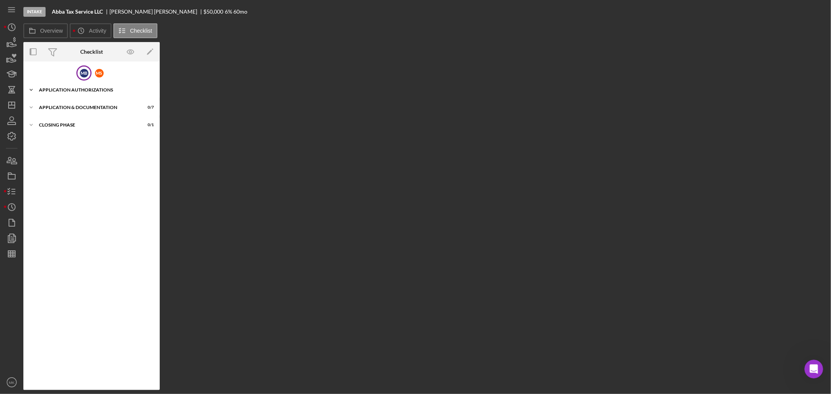
click at [56, 88] on div "Application Authorizations" at bounding box center [94, 90] width 111 height 5
click at [75, 106] on div "Personal Information" at bounding box center [93, 106] width 101 height 6
